Goal: Task Accomplishment & Management: Use online tool/utility

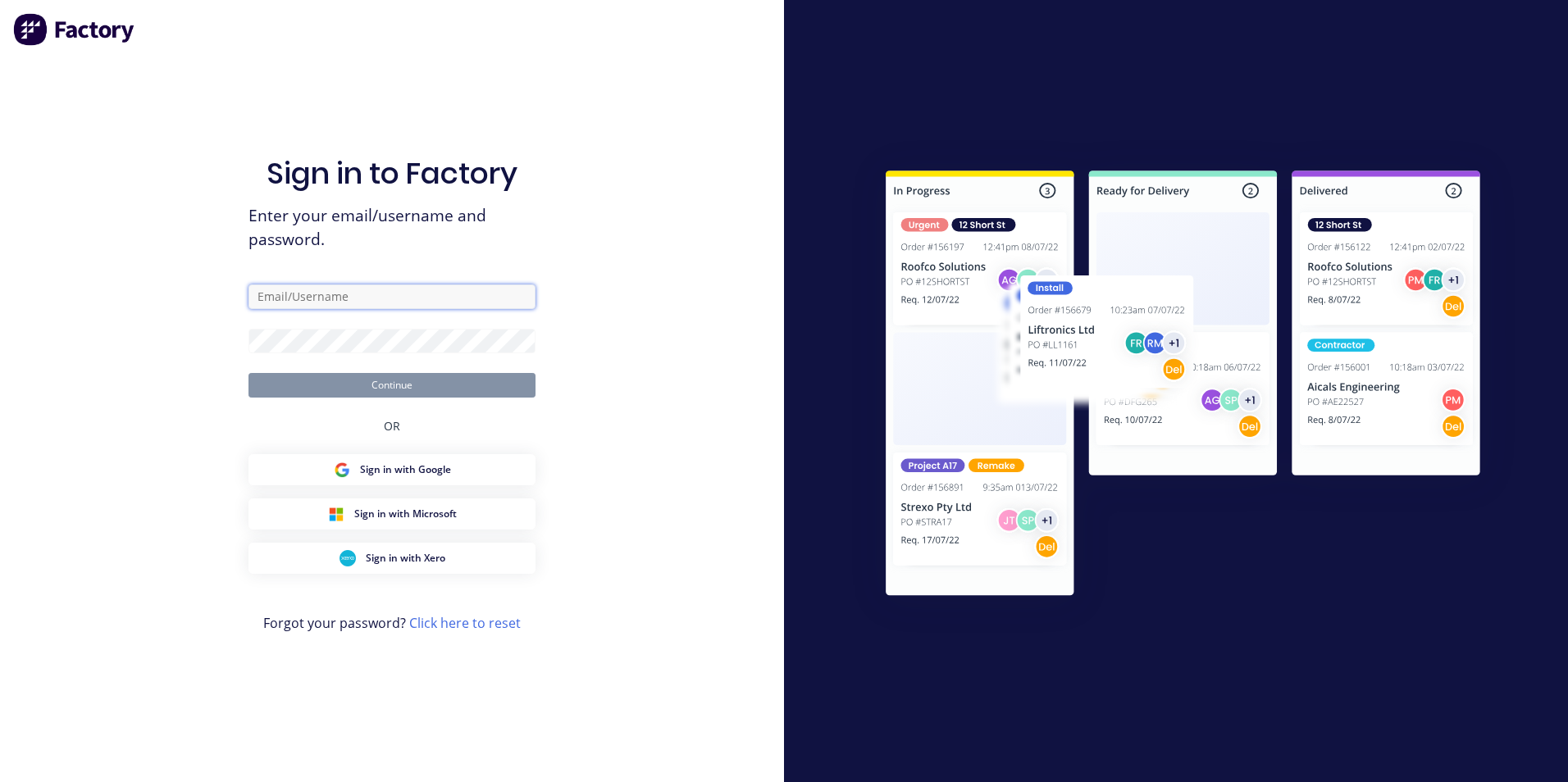
type input "[EMAIL_ADDRESS][DOMAIN_NAME]"
click at [392, 378] on button "Continue" at bounding box center [391, 385] width 287 height 24
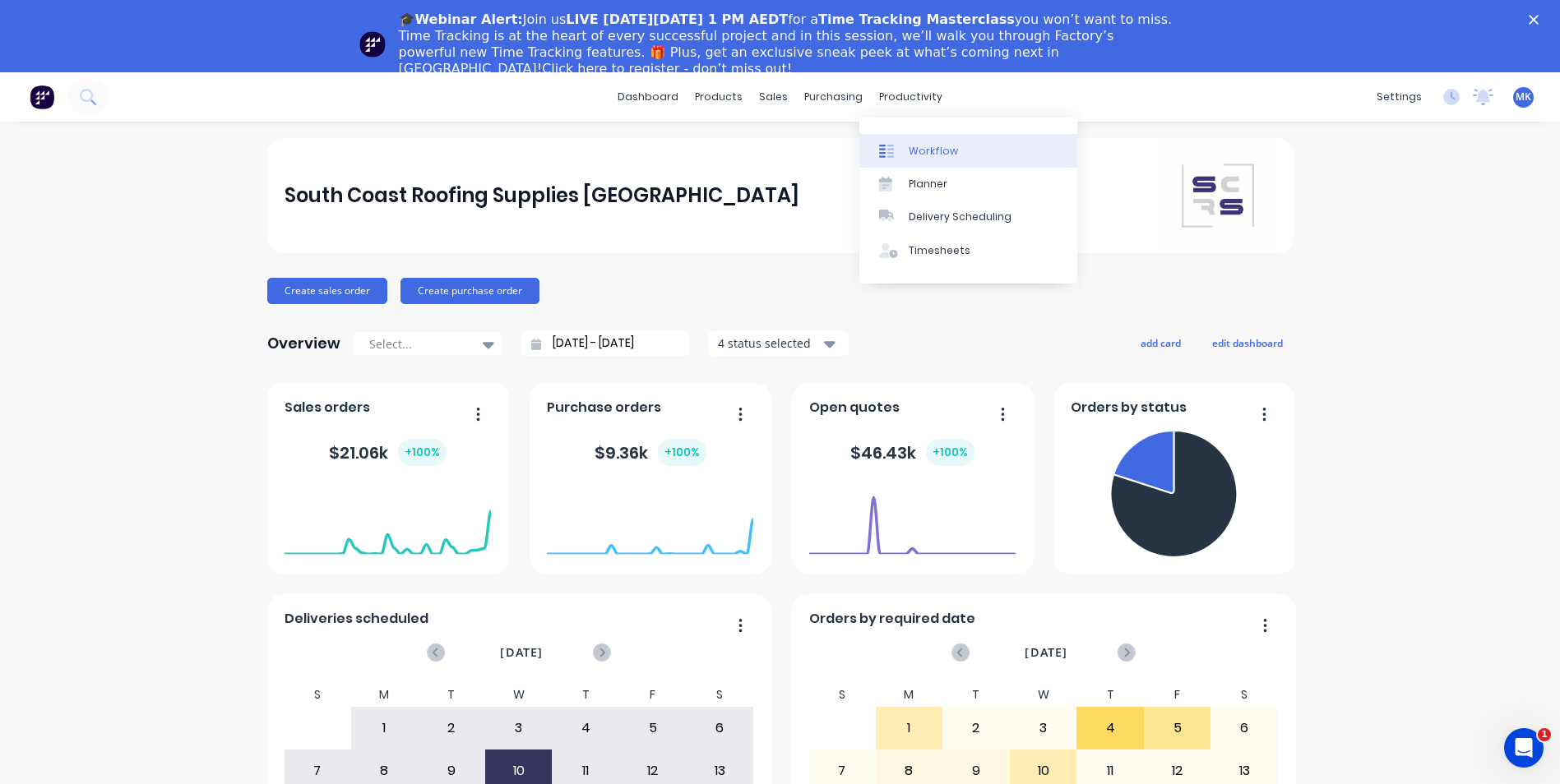
click at [926, 144] on div "Workflow" at bounding box center [933, 152] width 50 height 15
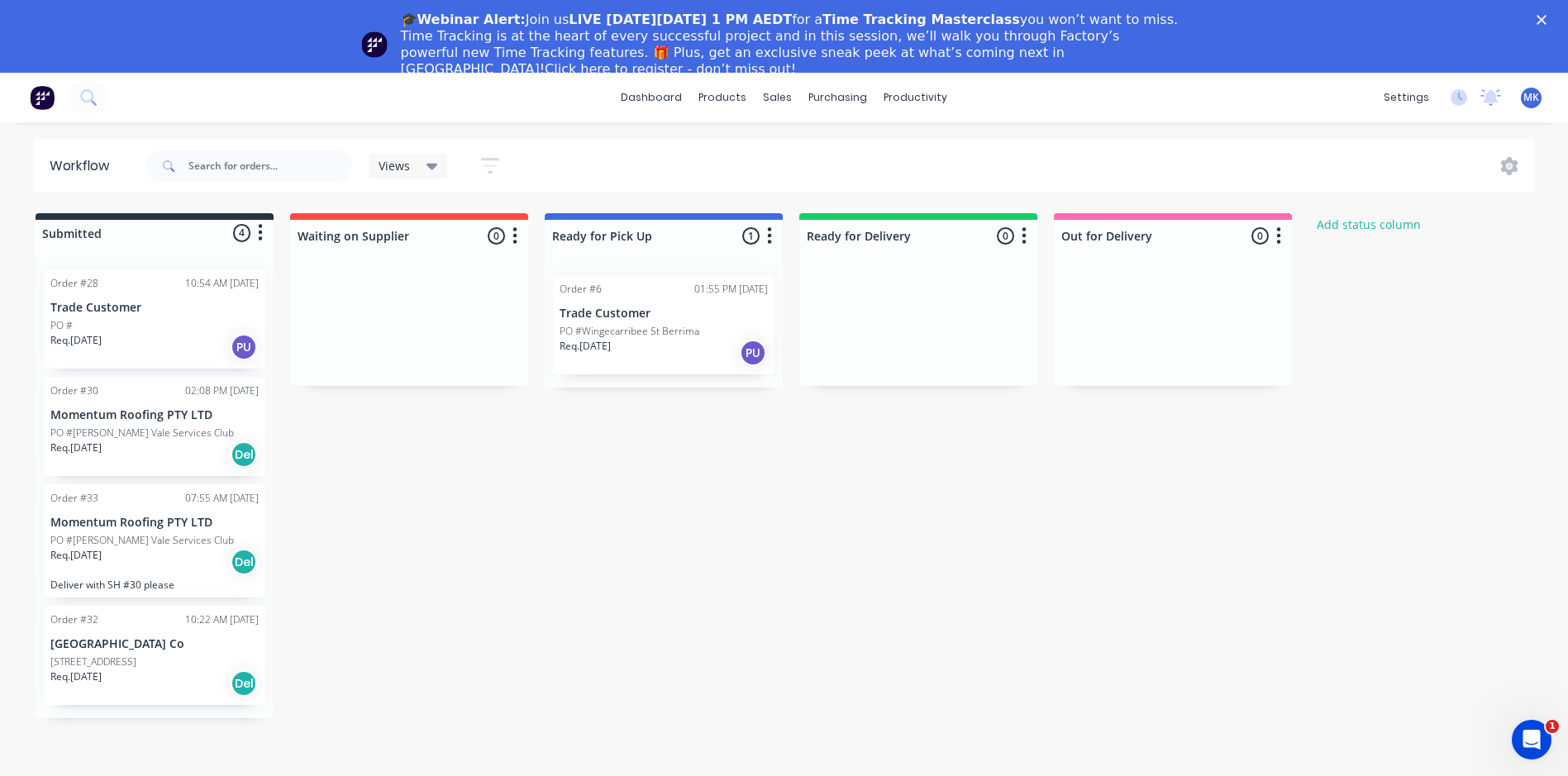
click at [771, 240] on icon "button" at bounding box center [770, 236] width 5 height 20
click at [743, 302] on button "Notifications" at bounding box center [696, 298] width 165 height 27
click at [849, 481] on div "Submitted 4 Status colour #273444 hex #273444 Save Cancel Summaries Total order…" at bounding box center [886, 466] width 1798 height 505
click at [662, 340] on div "Req. [DATE] PU" at bounding box center [664, 352] width 209 height 28
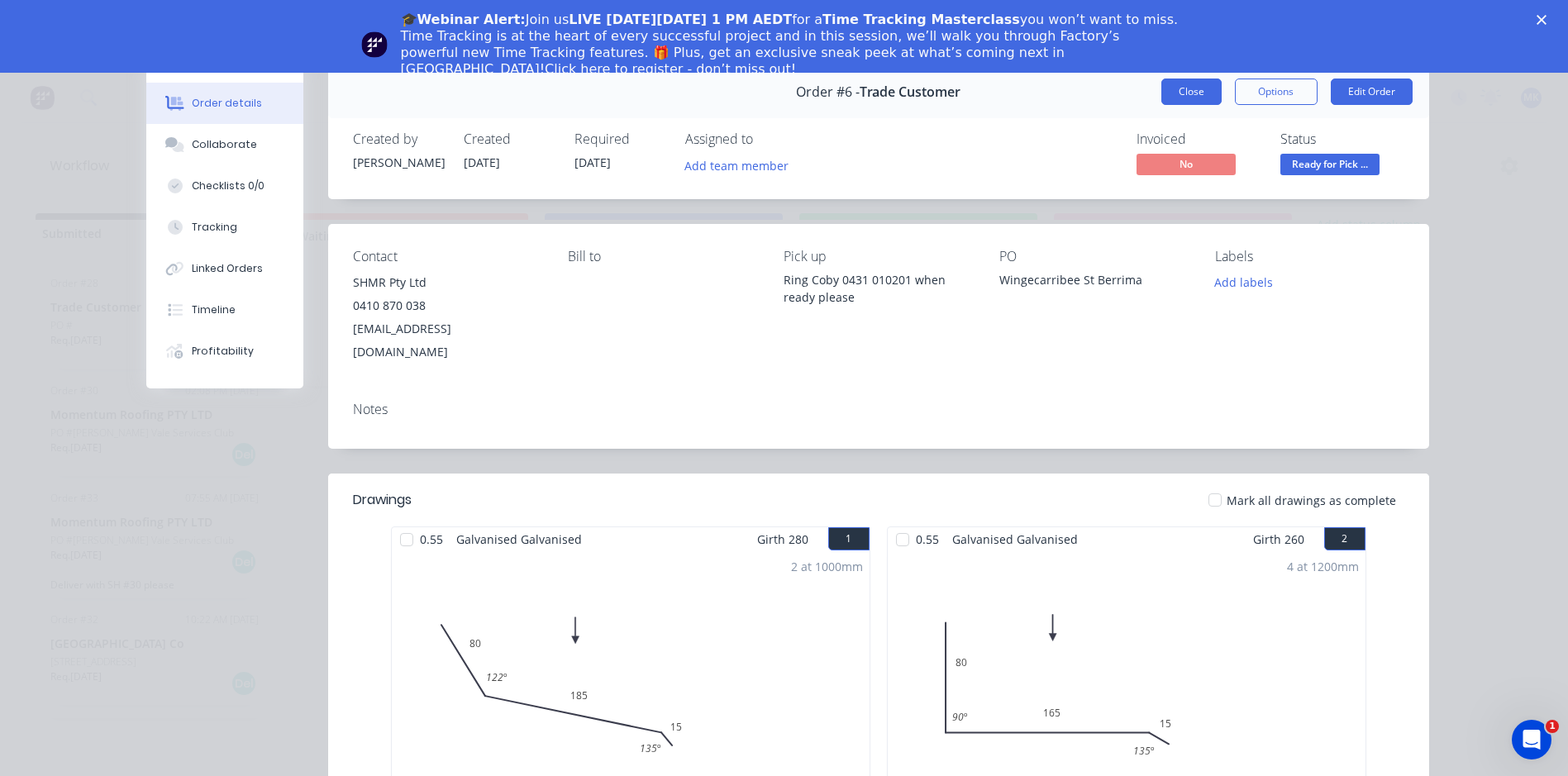
click at [1201, 91] on button "Close" at bounding box center [1191, 91] width 60 height 26
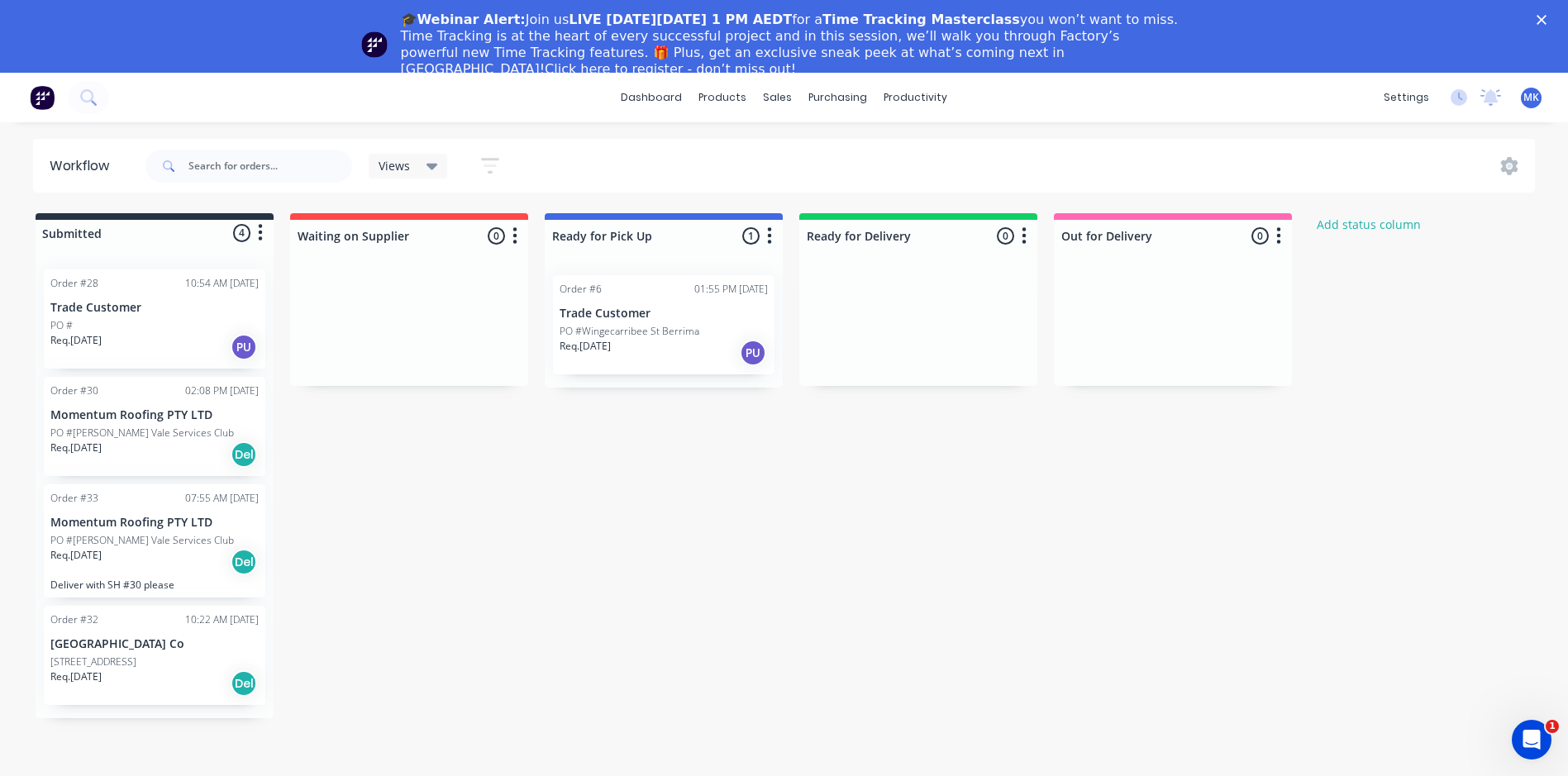
click at [625, 334] on p "PO #Wingecarribee St Berrima" at bounding box center [629, 331] width 140 height 15
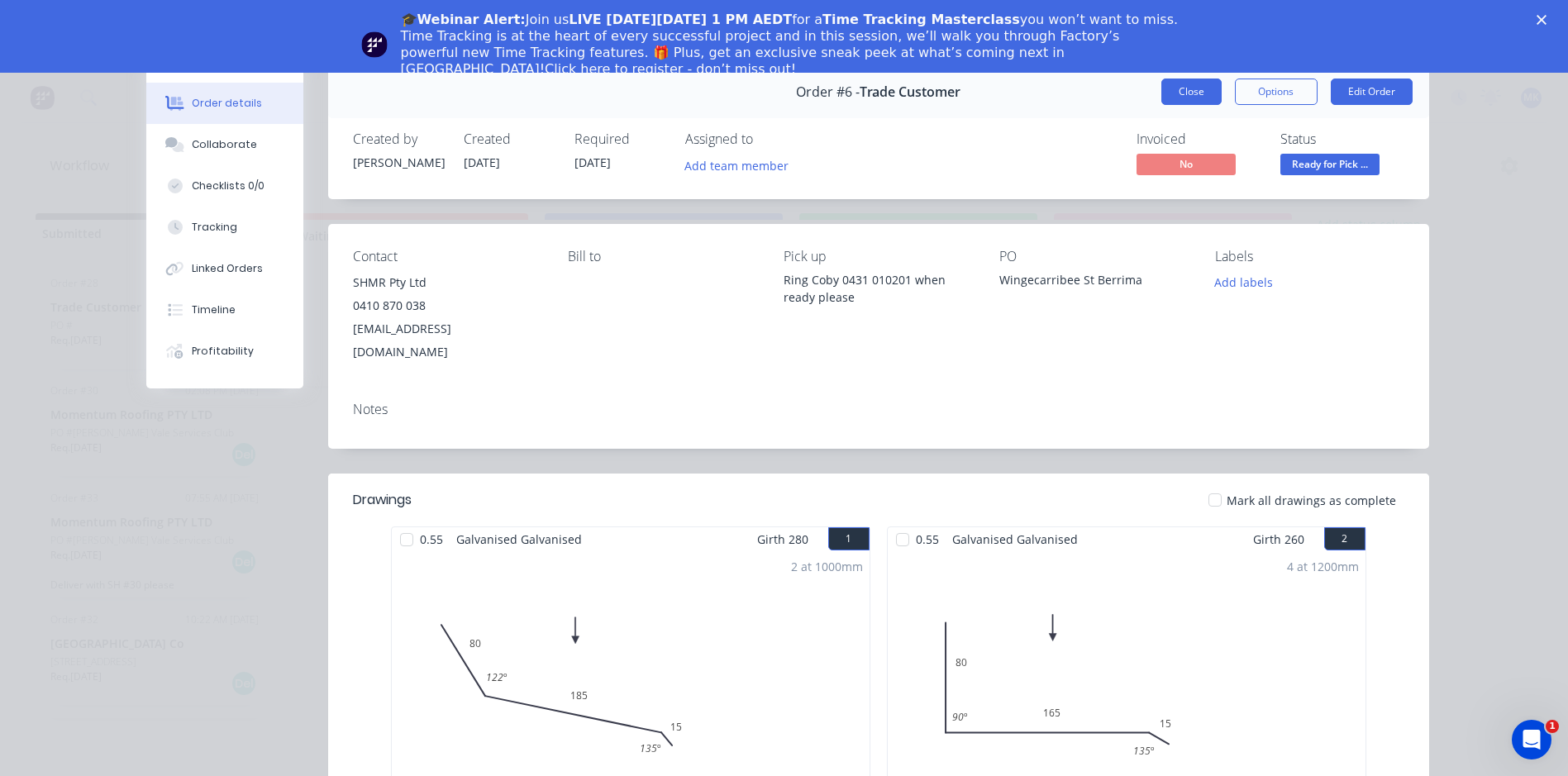
click at [1181, 97] on button "Close" at bounding box center [1191, 91] width 60 height 26
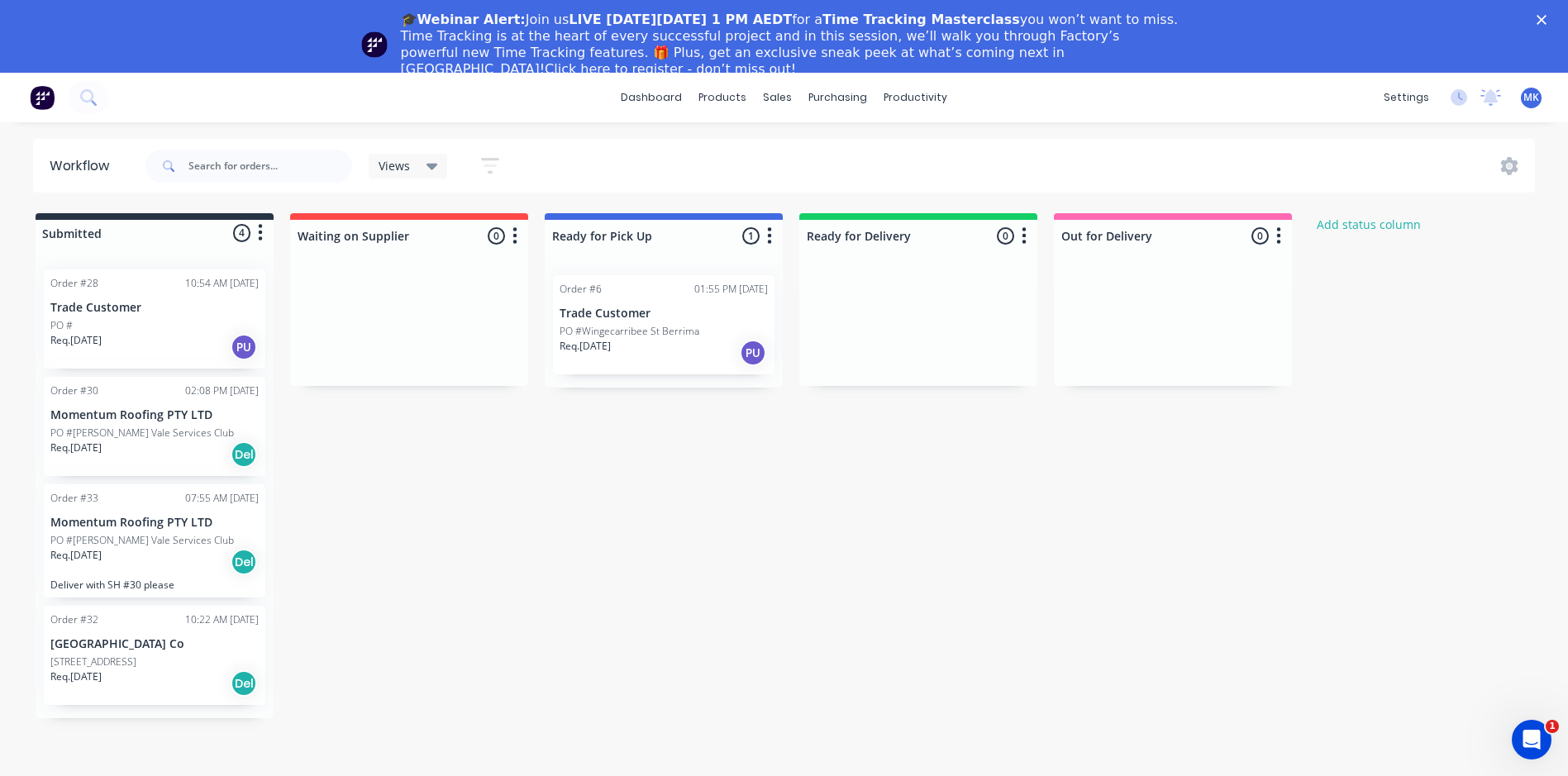
click at [147, 337] on div "Req. [DATE] PU" at bounding box center [154, 346] width 209 height 28
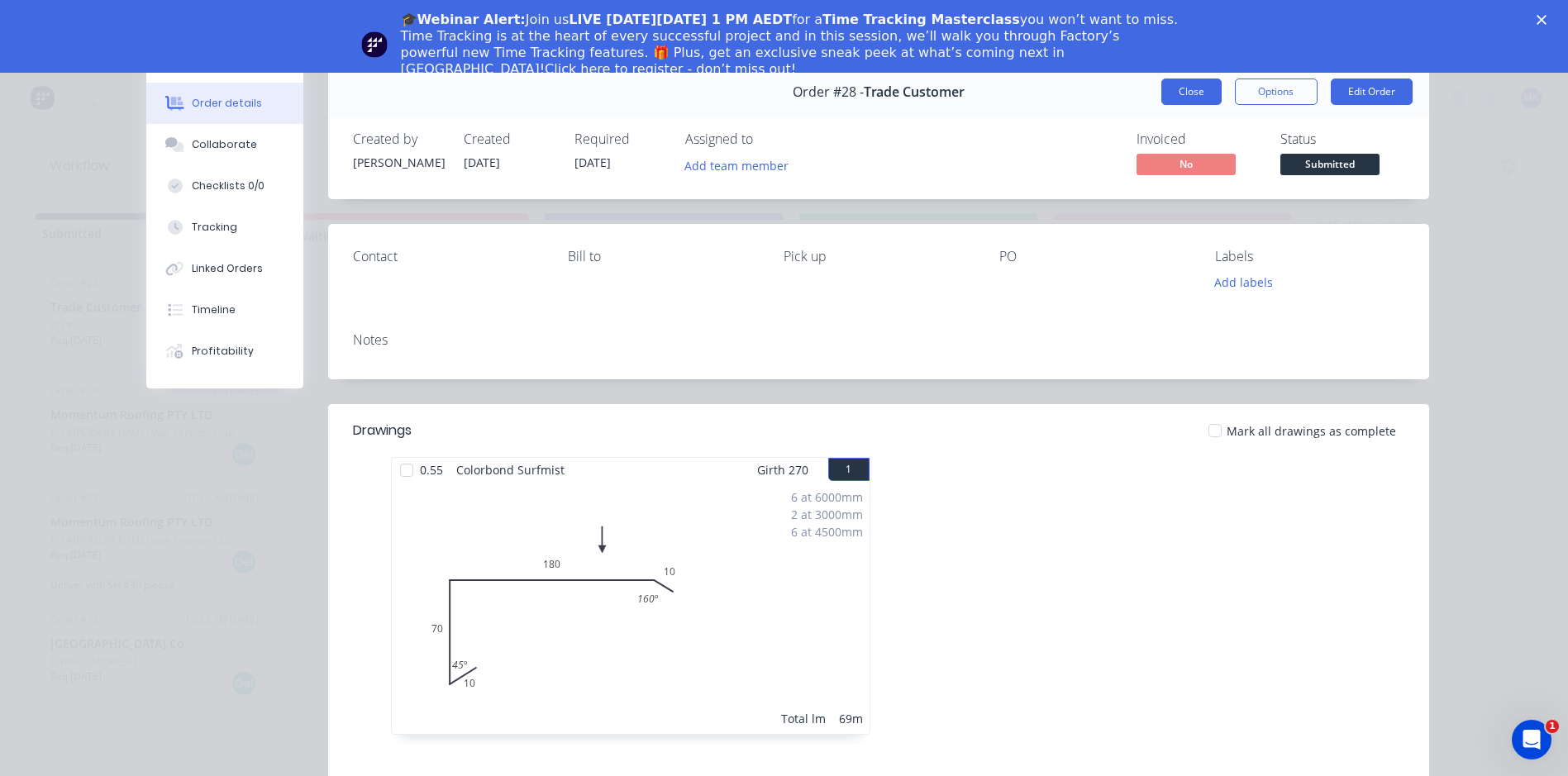
click at [1177, 90] on button "Close" at bounding box center [1191, 91] width 60 height 26
